Goal: Communication & Community: Participate in discussion

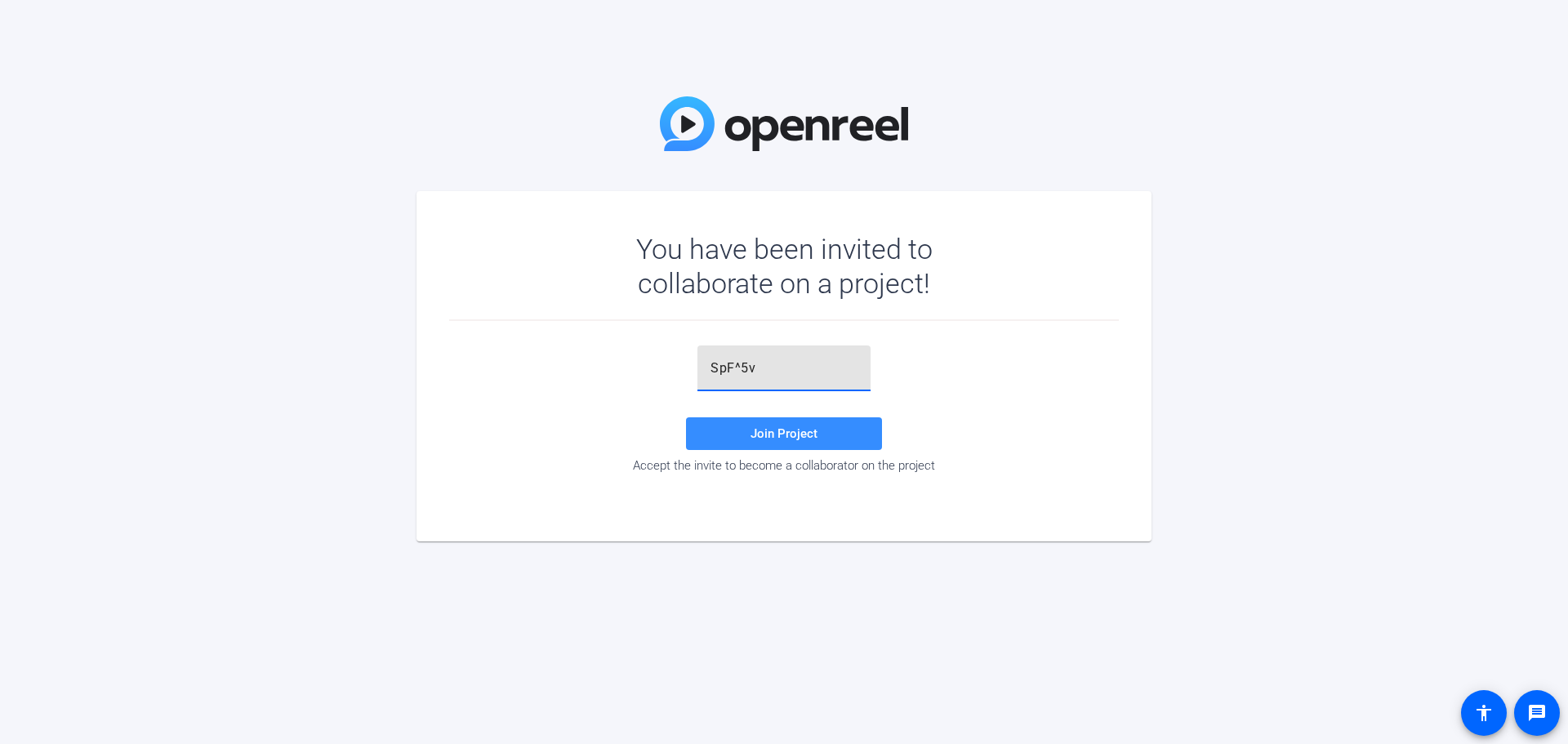
click at [815, 435] on span "Join Project" at bounding box center [784, 433] width 67 height 14
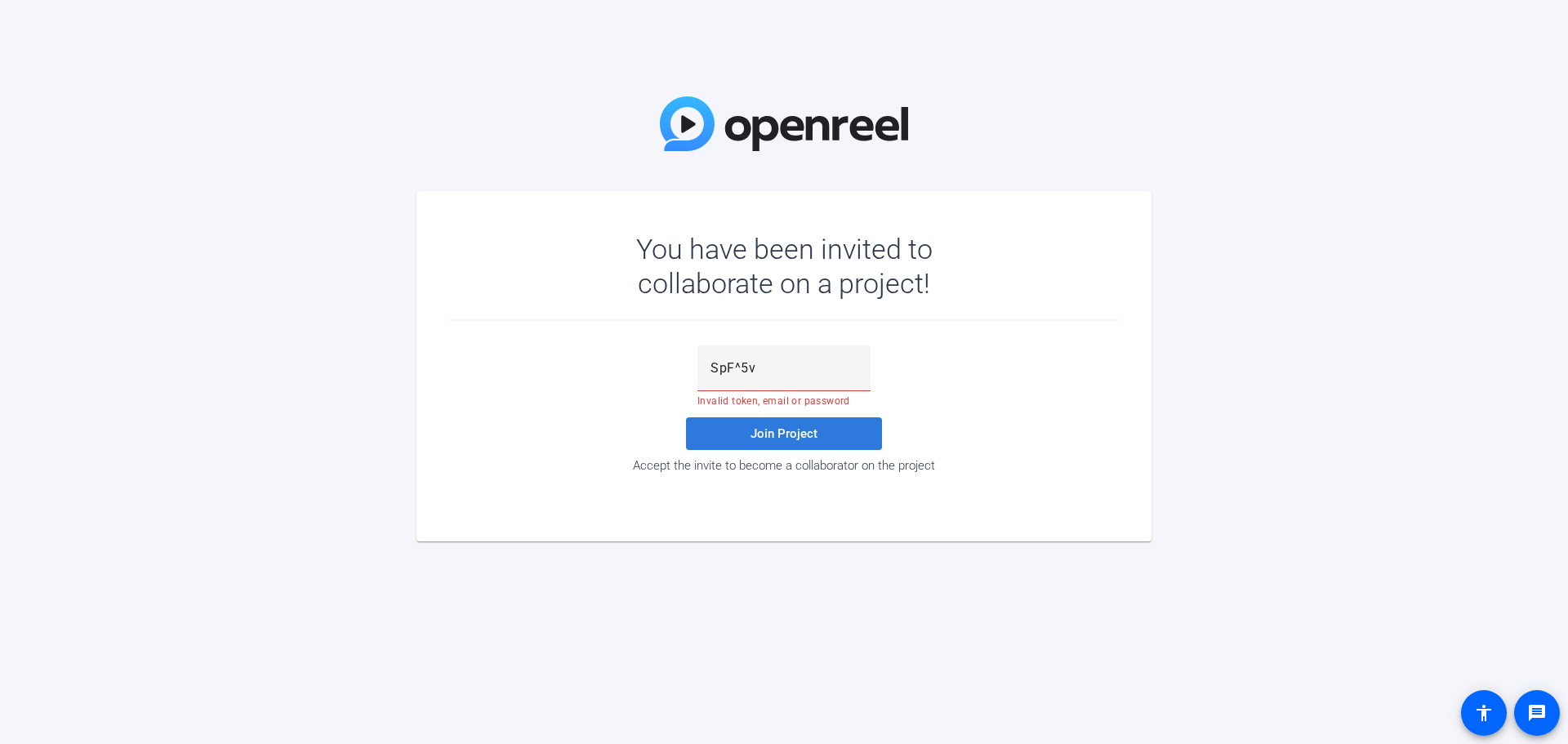
click at [830, 431] on span at bounding box center [784, 434] width 196 height 39
drag, startPoint x: 714, startPoint y: 367, endPoint x: 765, endPoint y: 363, distance: 51.2
click at [714, 367] on input "SpF^5v" at bounding box center [783, 368] width 147 height 19
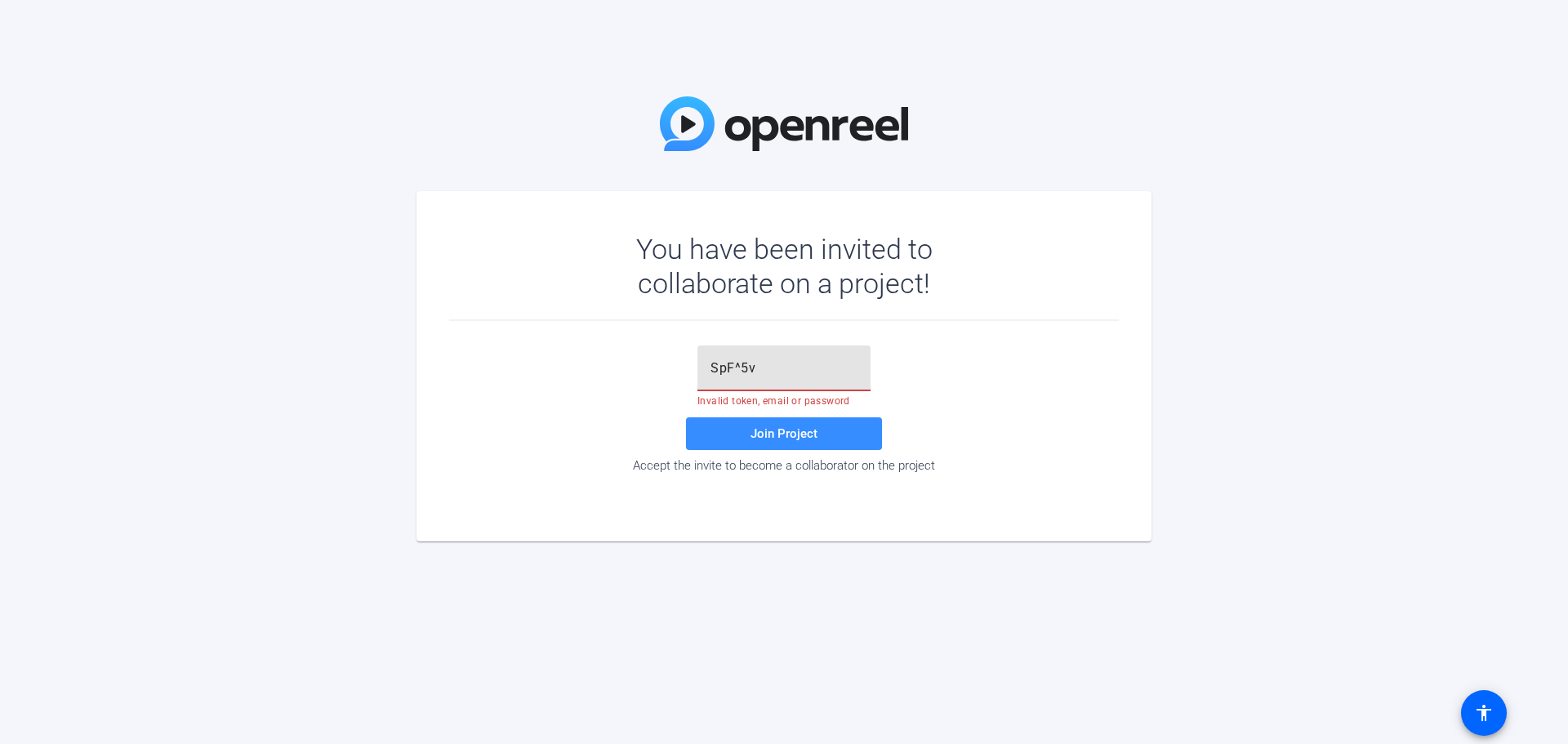
click at [853, 359] on input "SpF^5v" at bounding box center [783, 368] width 147 height 19
type input "SpF^5v"
click at [790, 434] on span "Join Project" at bounding box center [784, 433] width 67 height 14
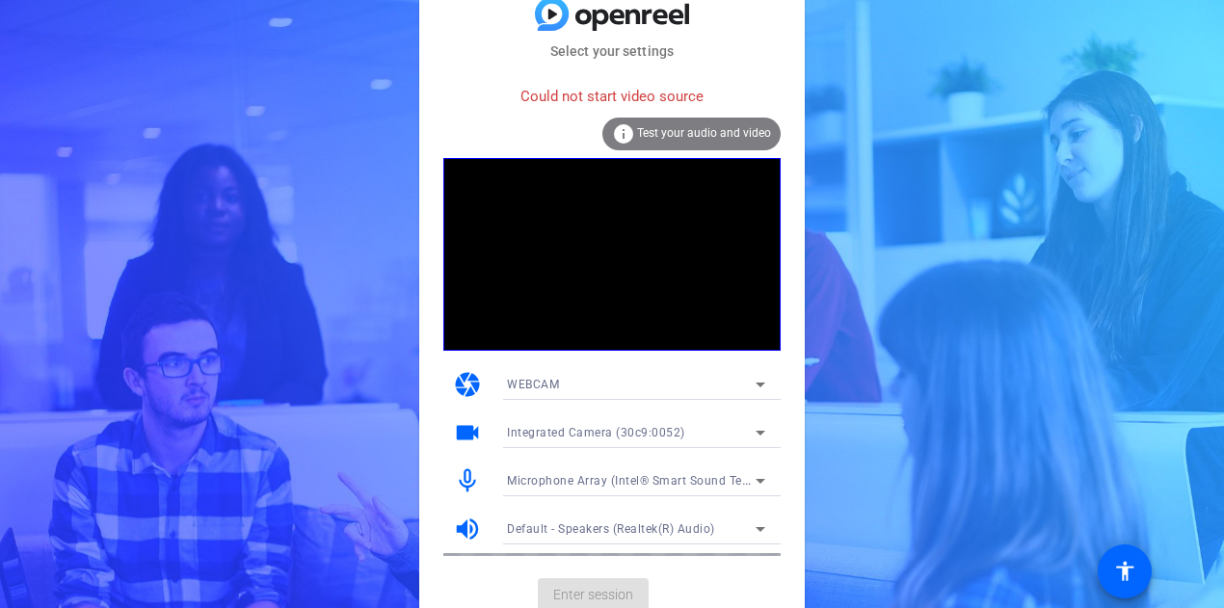
drag, startPoint x: 56, startPoint y: 315, endPoint x: 91, endPoint y: 310, distance: 35.0
click at [56, 315] on div "Select your settings Could not start video source info Test your audio and vide…" at bounding box center [612, 304] width 1224 height 608
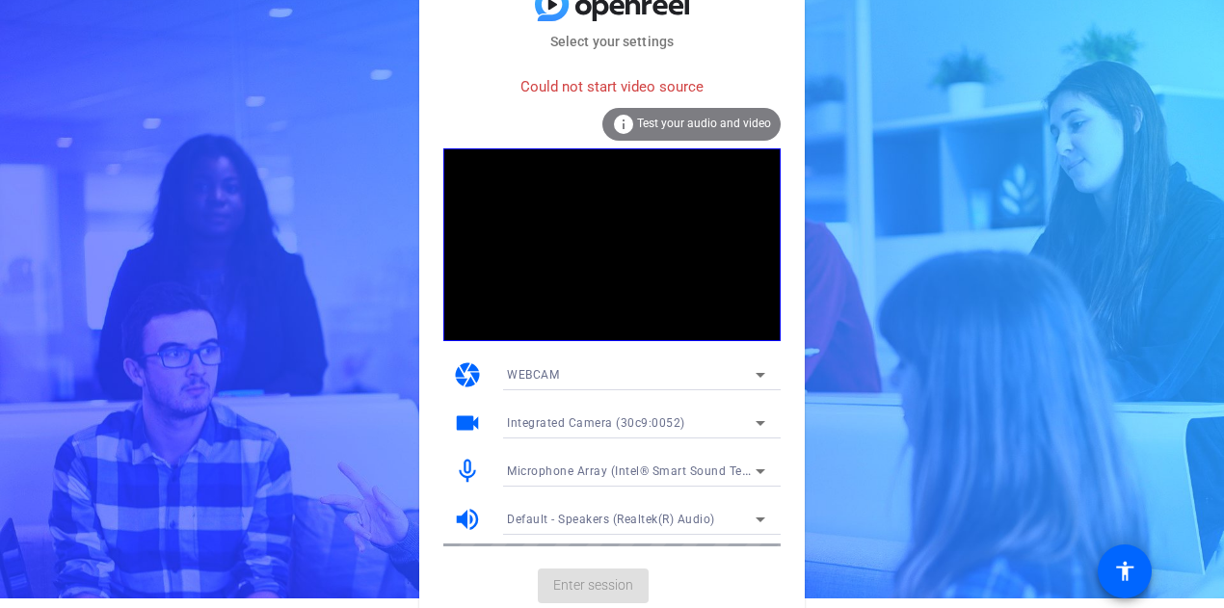
scroll to position [12, 0]
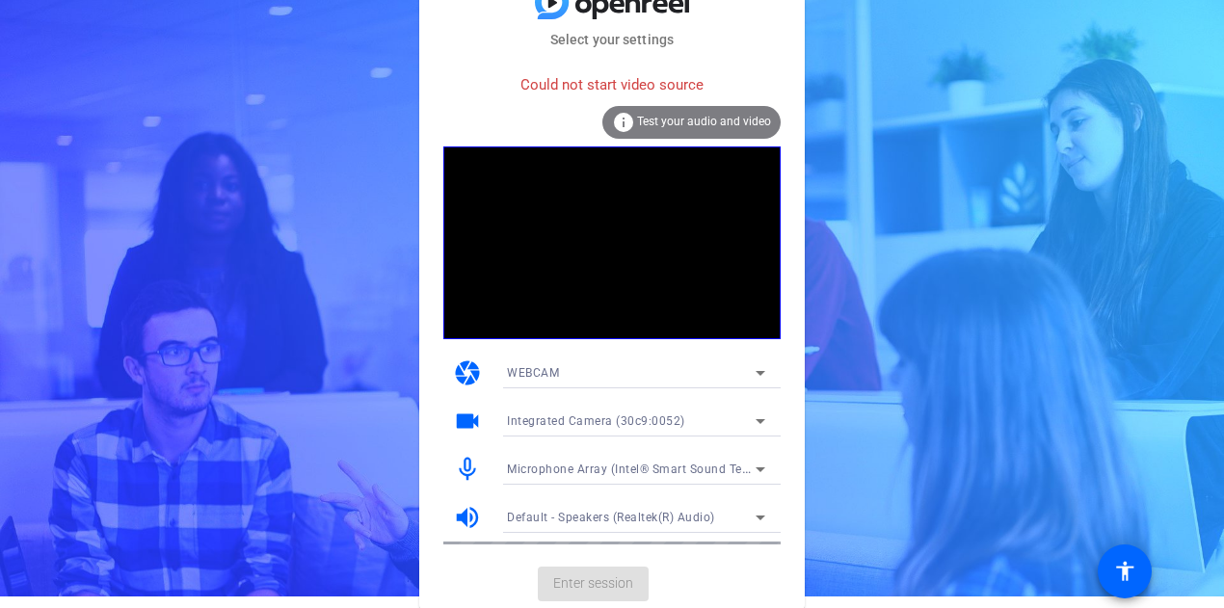
click at [729, 369] on div "WEBCAM" at bounding box center [631, 372] width 249 height 24
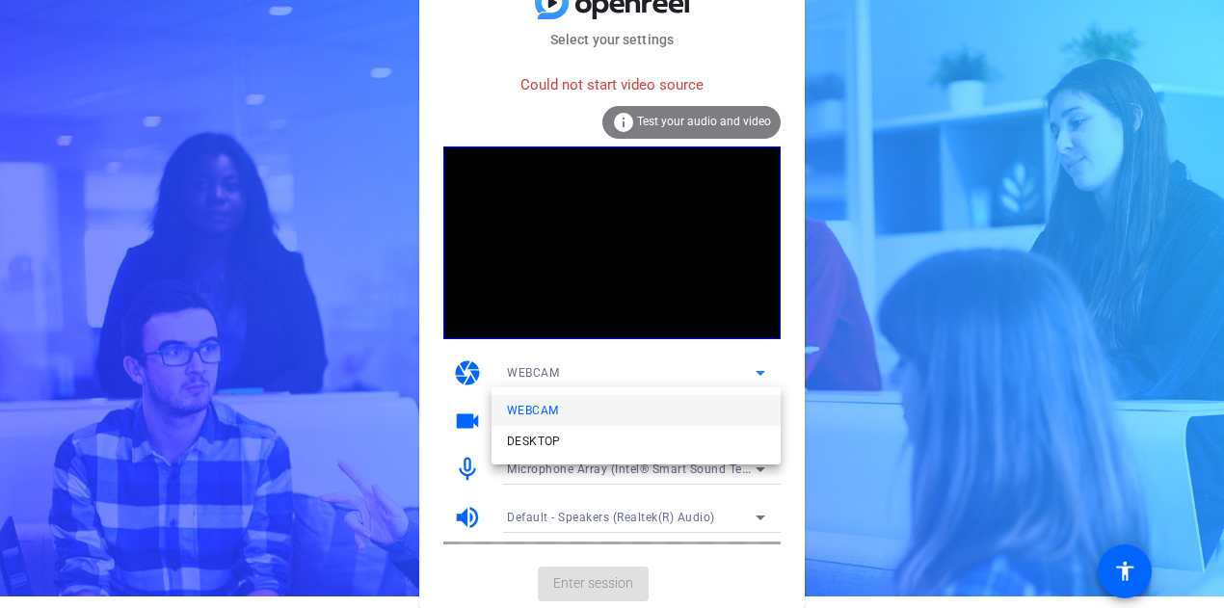
click at [729, 369] on div at bounding box center [612, 304] width 1224 height 608
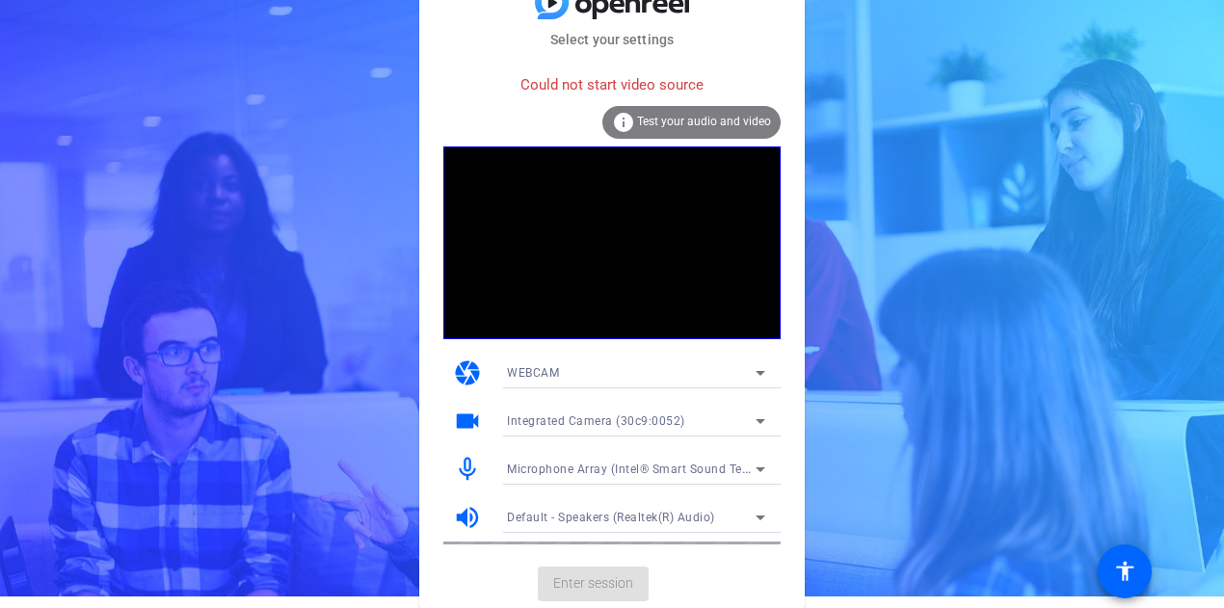
click at [579, 577] on mat-card-actions "Enter session" at bounding box center [612, 584] width 386 height 50
click at [705, 122] on span "Test your audio and video" at bounding box center [704, 121] width 134 height 13
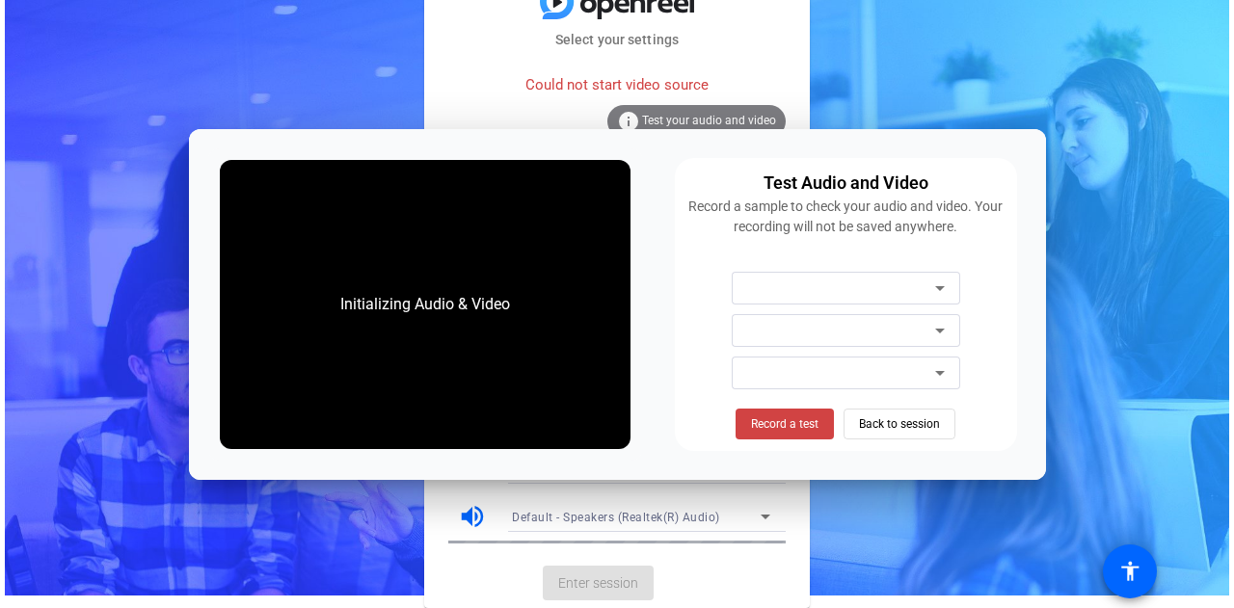
scroll to position [0, 0]
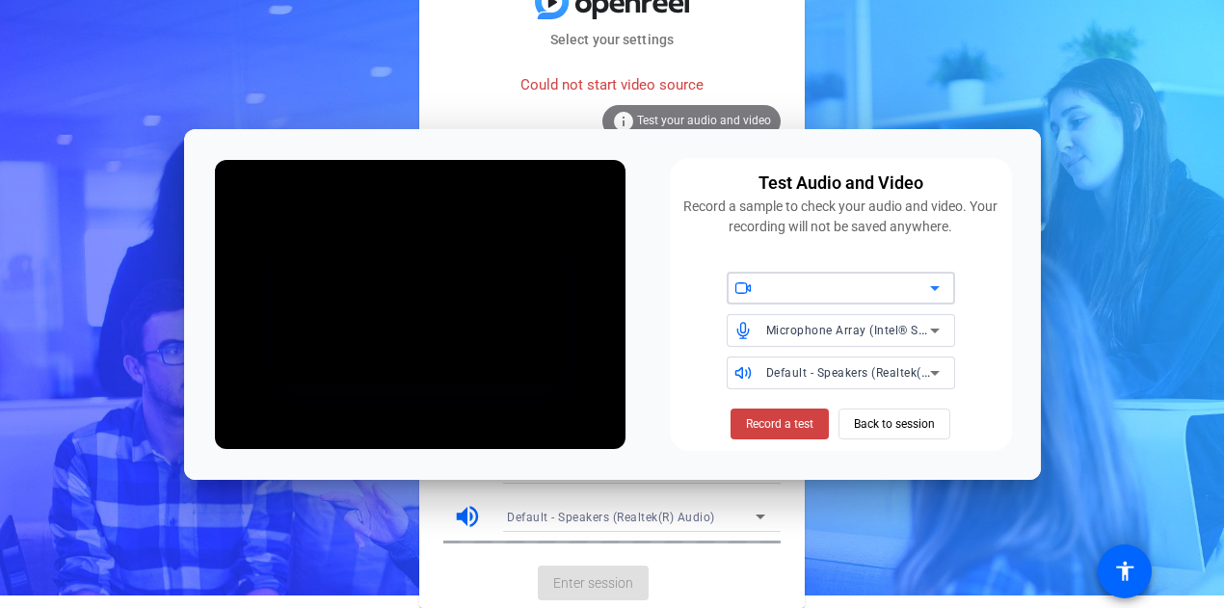
click at [835, 294] on div at bounding box center [848, 288] width 164 height 23
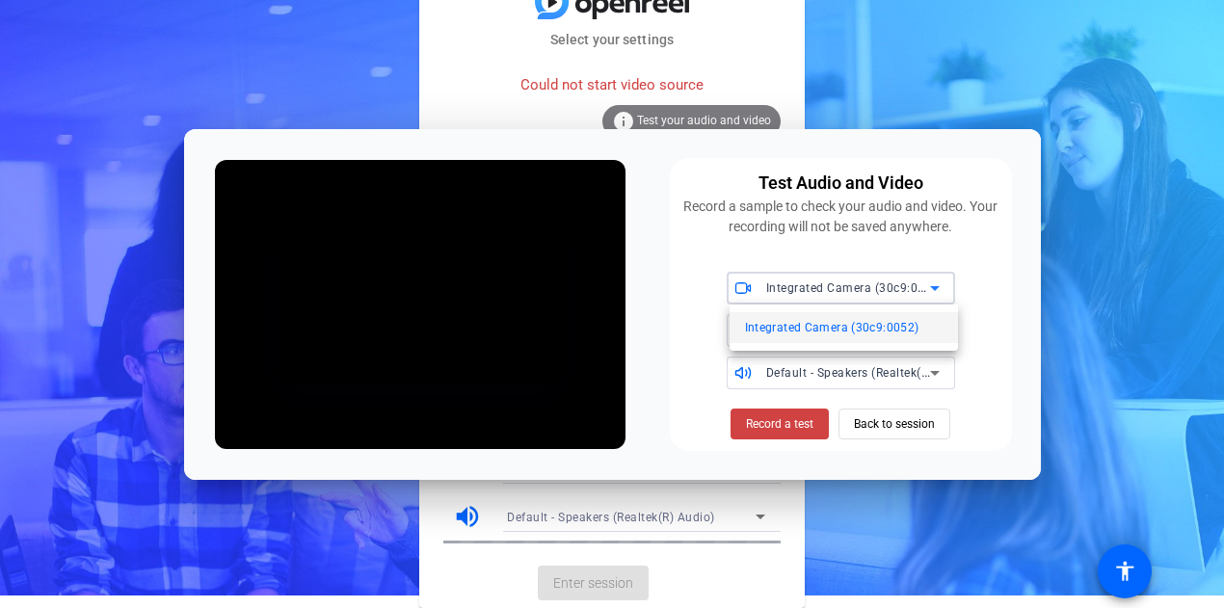
click at [698, 464] on div at bounding box center [612, 304] width 1224 height 608
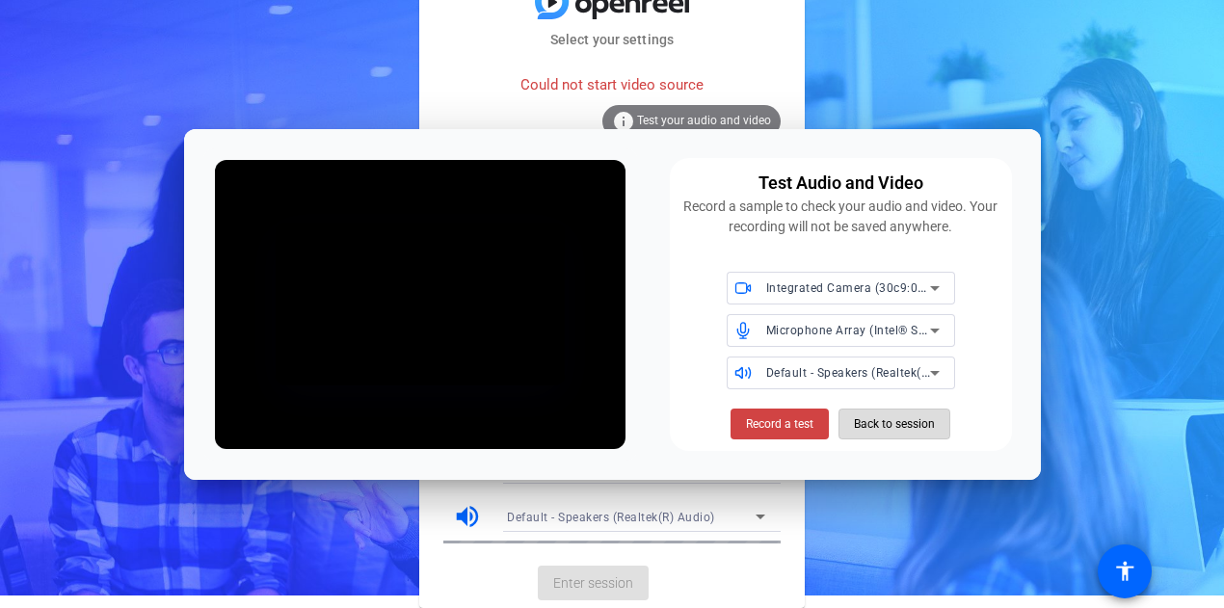
click at [882, 425] on span "Back to session" at bounding box center [894, 424] width 81 height 37
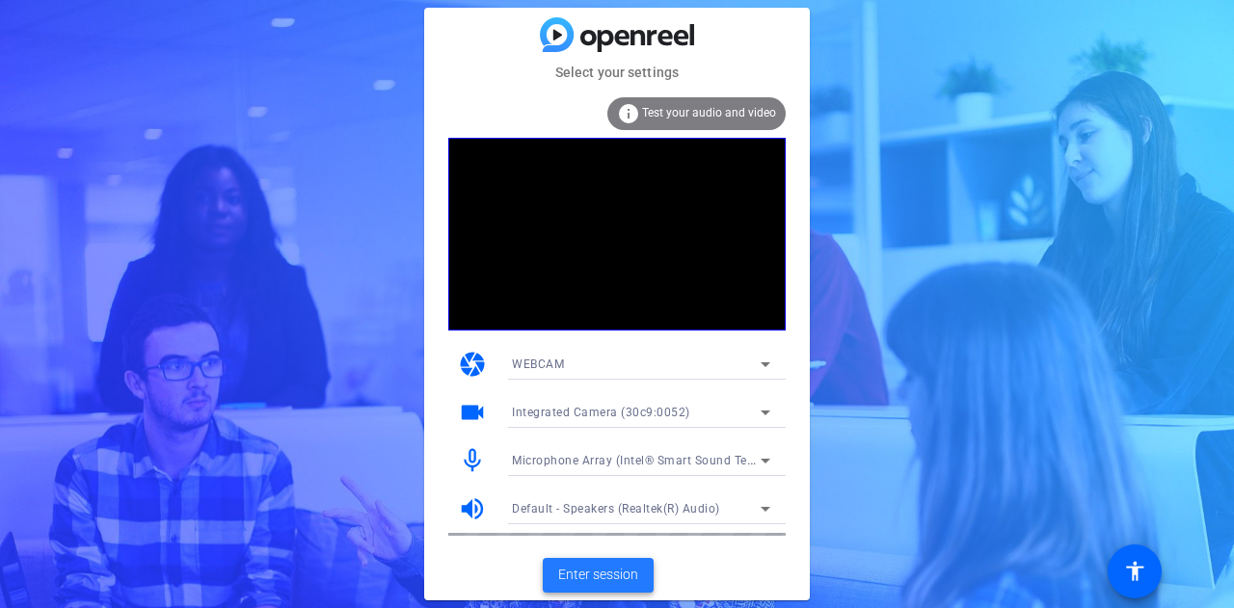
click at [640, 586] on span at bounding box center [598, 575] width 111 height 46
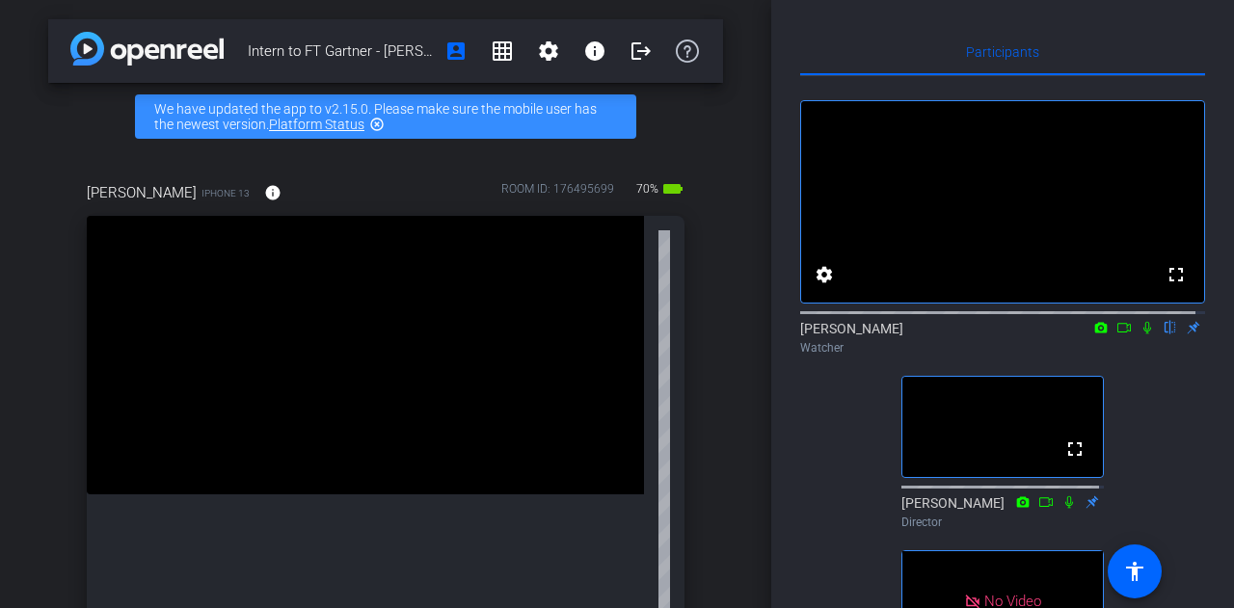
click at [1140, 334] on icon at bounding box center [1146, 327] width 15 height 13
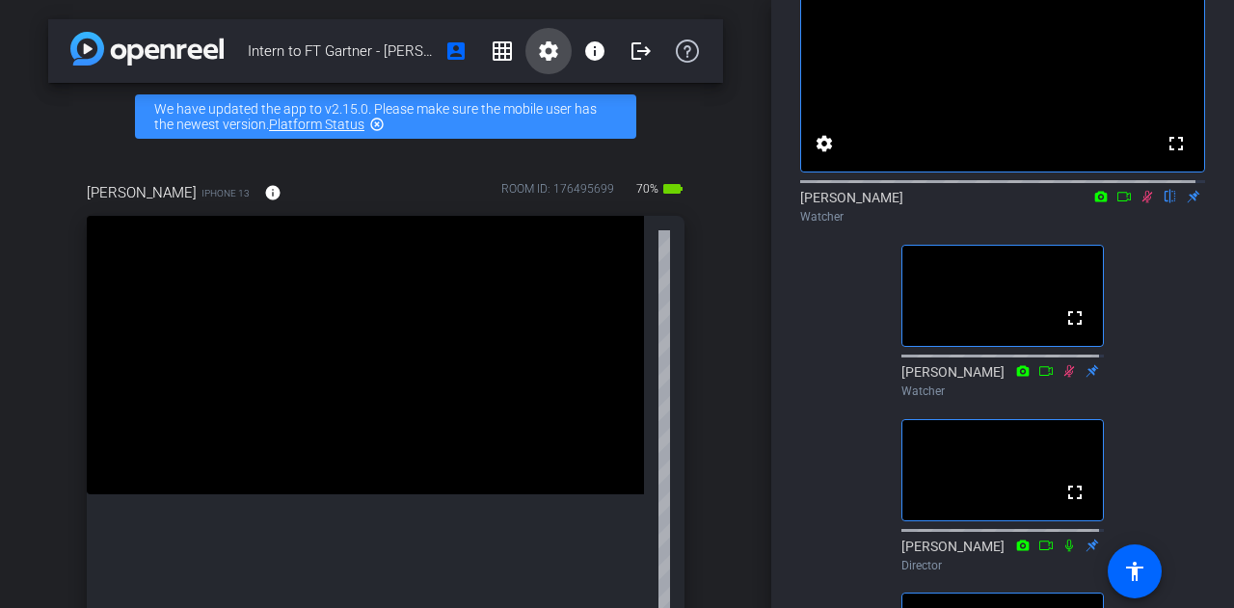
click at [525, 43] on span at bounding box center [548, 51] width 46 height 46
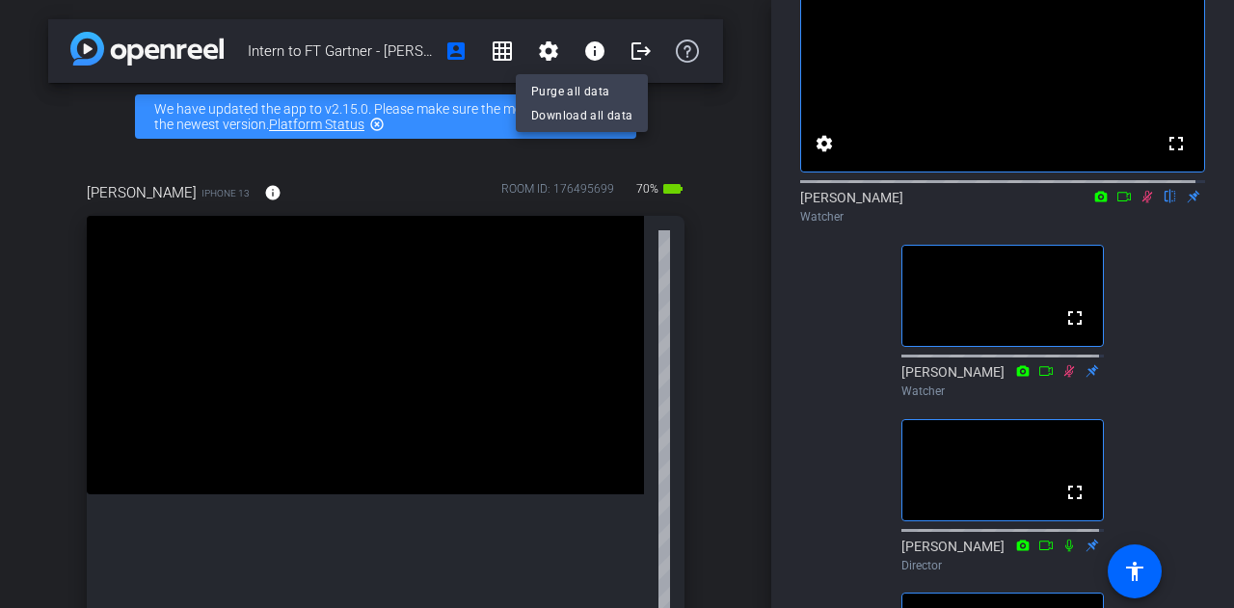
click at [526, 48] on div at bounding box center [617, 304] width 1234 height 608
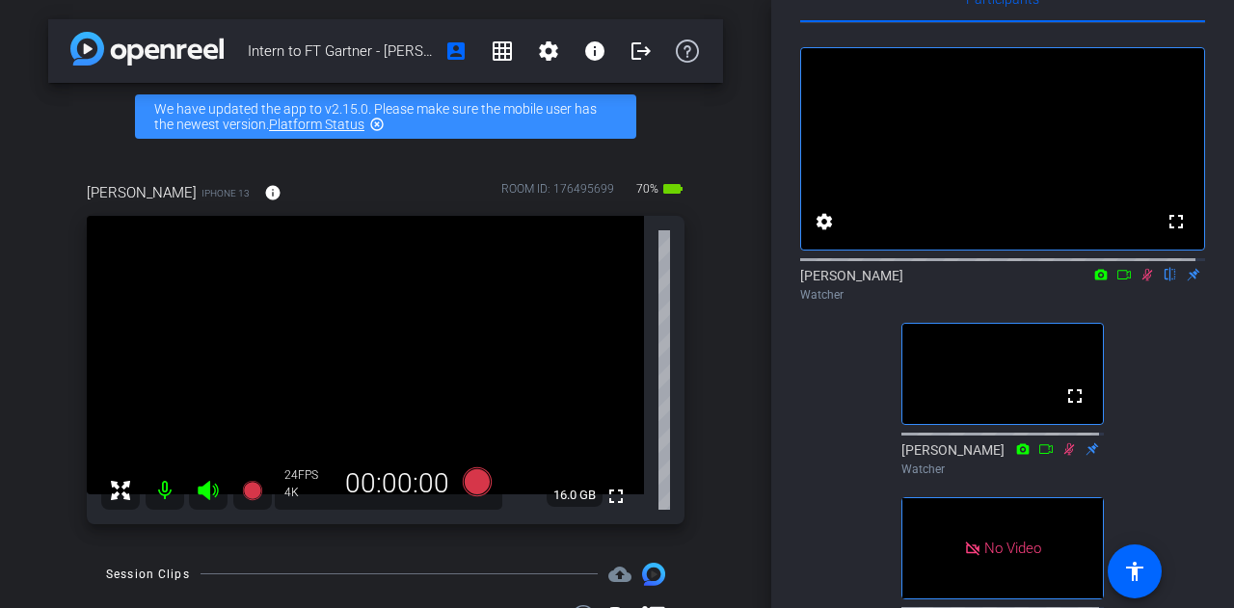
scroll to position [96, 0]
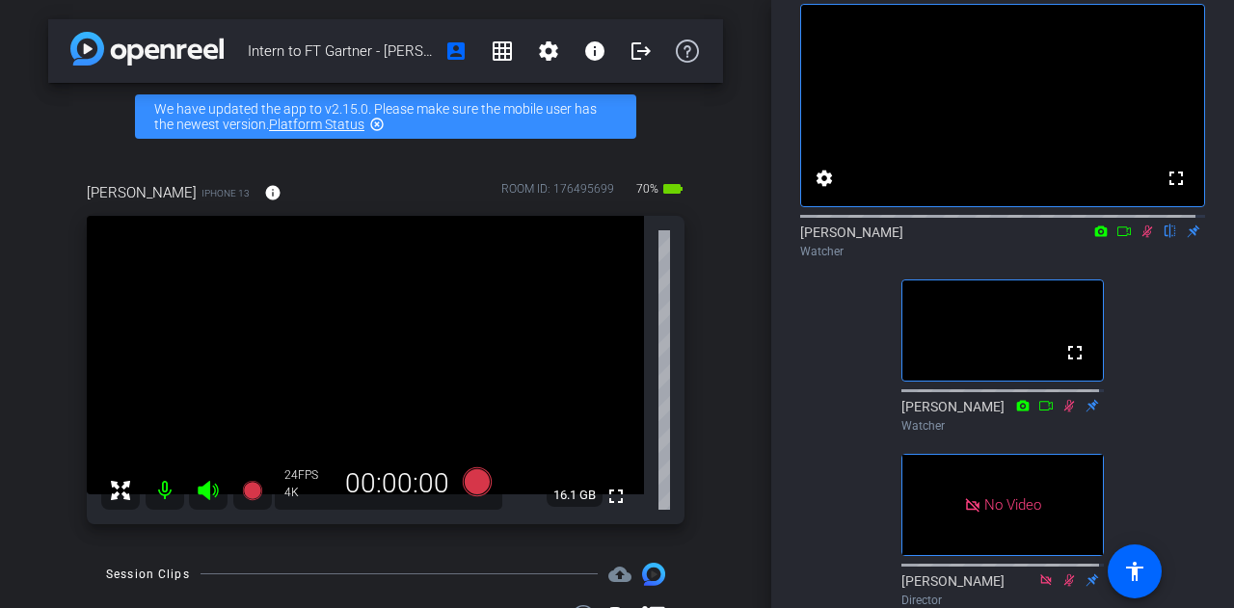
click at [1117, 238] on icon at bounding box center [1123, 231] width 15 height 13
click at [1141, 236] on icon at bounding box center [1146, 231] width 11 height 11
click at [1117, 238] on icon at bounding box center [1123, 231] width 15 height 13
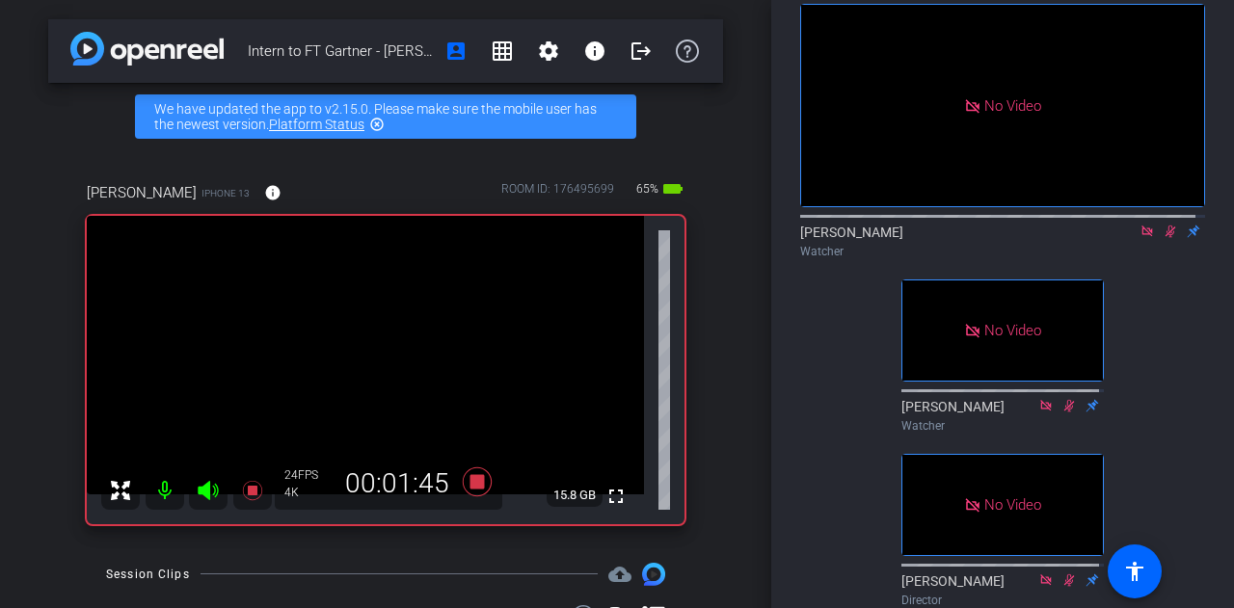
click at [1162, 238] on icon at bounding box center [1169, 231] width 15 height 13
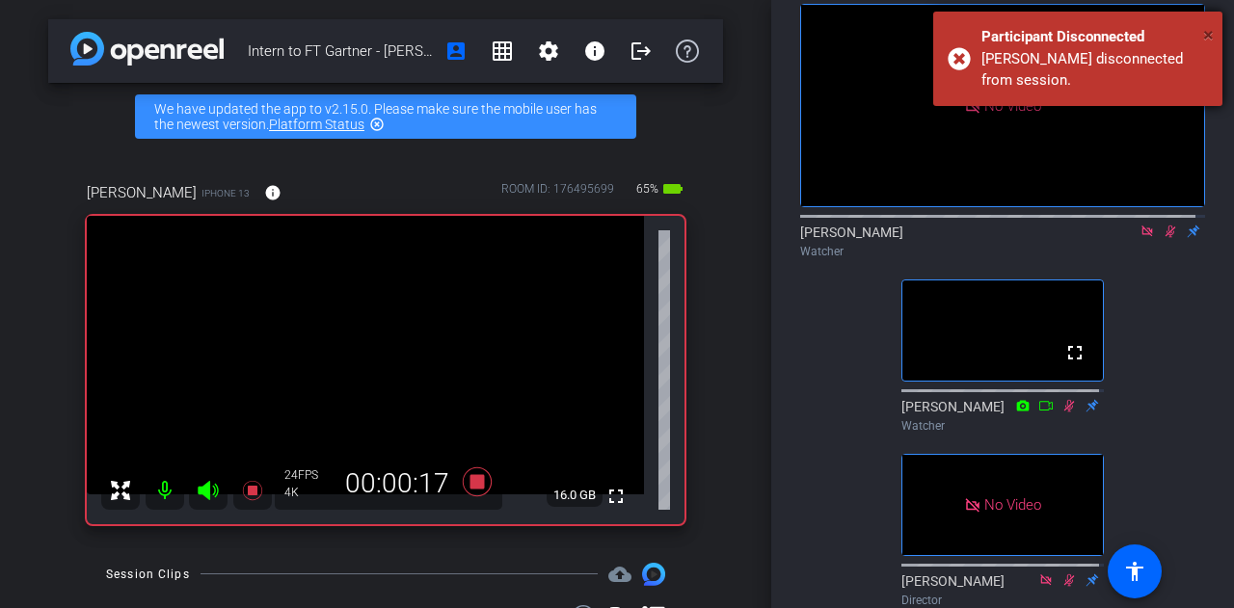
click at [1210, 38] on span "×" at bounding box center [1208, 34] width 11 height 23
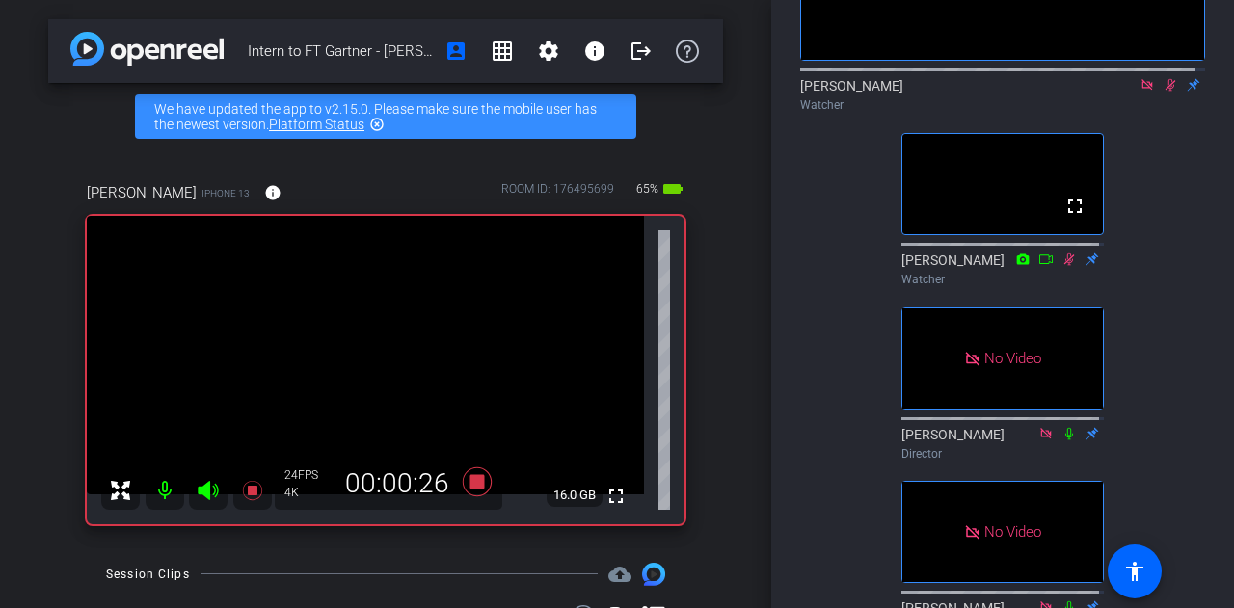
scroll to position [0, 0]
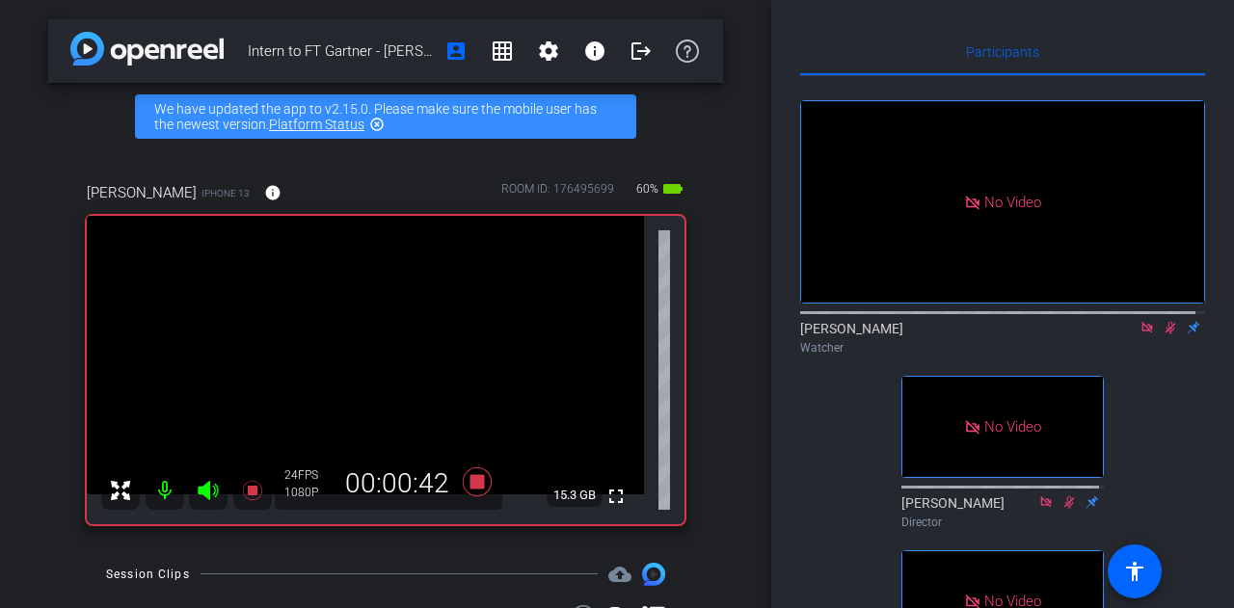
click at [1162, 334] on icon at bounding box center [1169, 327] width 15 height 13
click at [1140, 336] on mat-icon at bounding box center [1146, 327] width 23 height 17
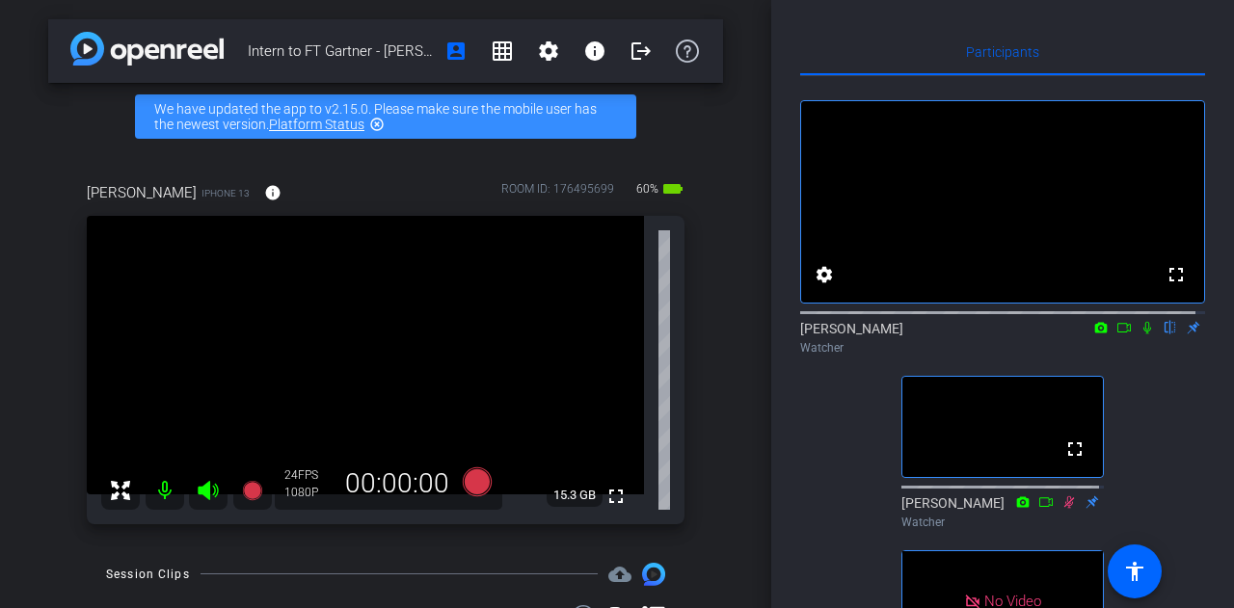
click at [1139, 334] on icon at bounding box center [1146, 327] width 15 height 13
click at [1117, 333] on icon at bounding box center [1123, 328] width 13 height 10
click at [1162, 334] on icon at bounding box center [1169, 327] width 15 height 13
click at [1141, 333] on icon at bounding box center [1146, 327] width 11 height 11
click at [1139, 334] on icon at bounding box center [1146, 327] width 15 height 13
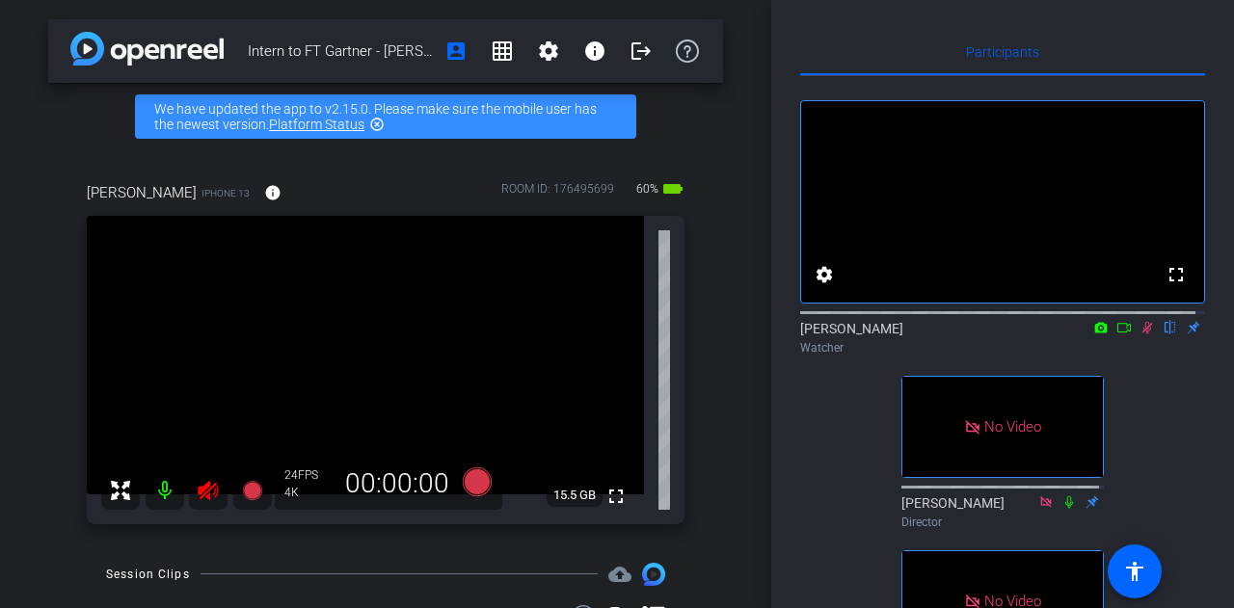
click at [1117, 333] on icon at bounding box center [1123, 328] width 13 height 10
click at [1165, 334] on icon at bounding box center [1170, 328] width 11 height 13
click at [1141, 333] on icon at bounding box center [1146, 327] width 11 height 11
click at [1143, 334] on icon at bounding box center [1147, 328] width 8 height 13
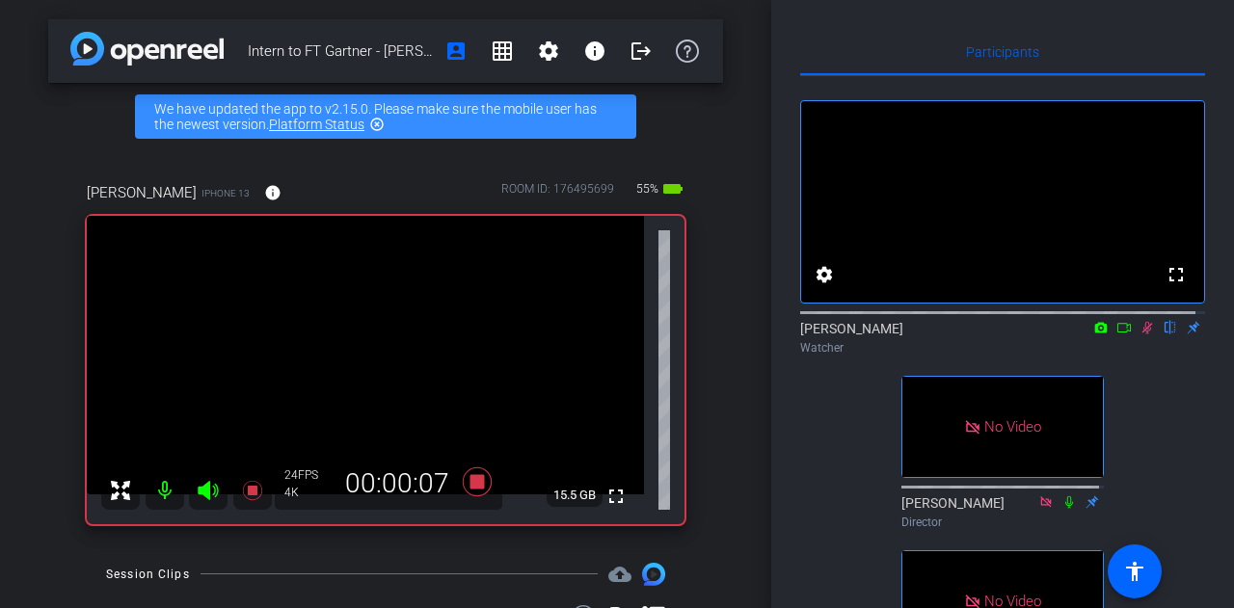
click at [1116, 334] on icon at bounding box center [1123, 327] width 15 height 13
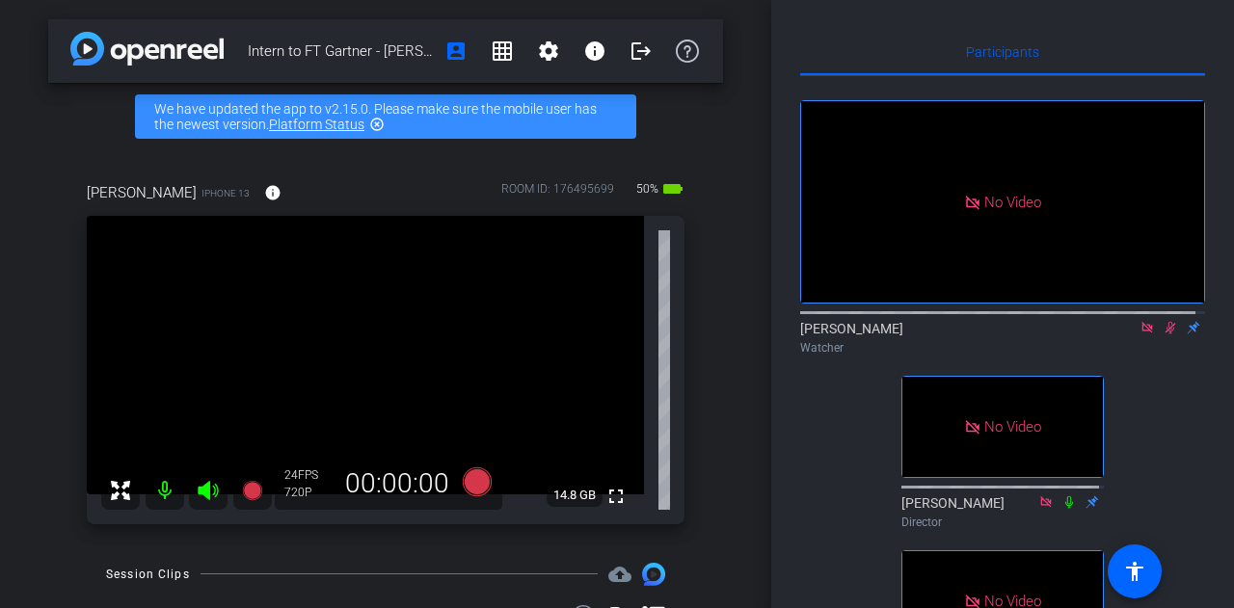
click at [1141, 333] on icon at bounding box center [1146, 327] width 11 height 11
click at [1139, 334] on icon at bounding box center [1146, 327] width 15 height 13
click at [1143, 334] on icon at bounding box center [1147, 328] width 8 height 13
click at [1142, 334] on icon at bounding box center [1147, 328] width 11 height 13
click at [1139, 334] on icon at bounding box center [1146, 327] width 15 height 13
